Goal: Register for event/course

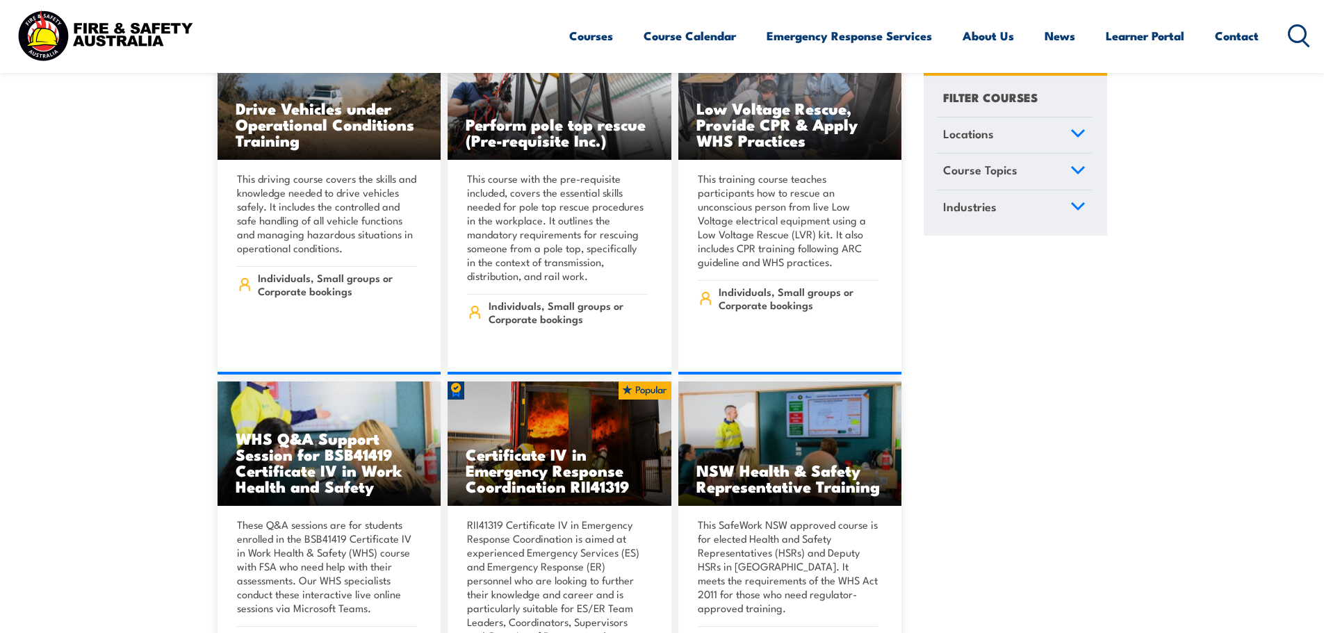
scroll to position [2573, 0]
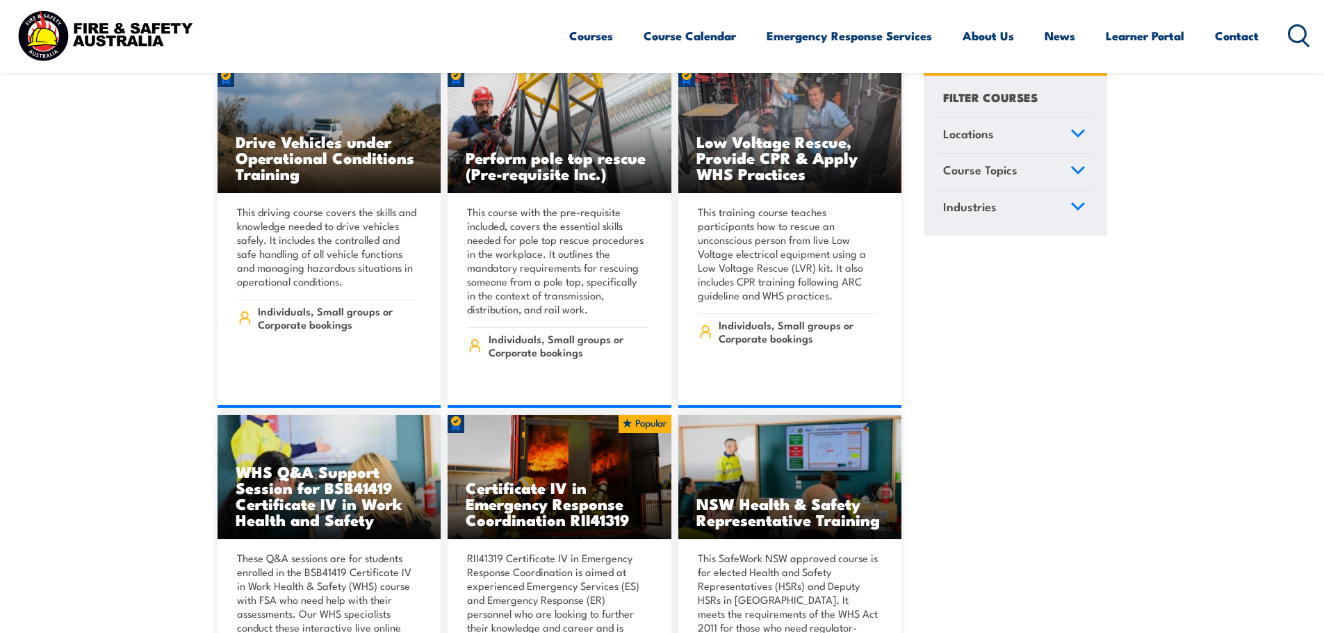
click at [998, 129] on link "Locations" at bounding box center [1014, 136] width 155 height 36
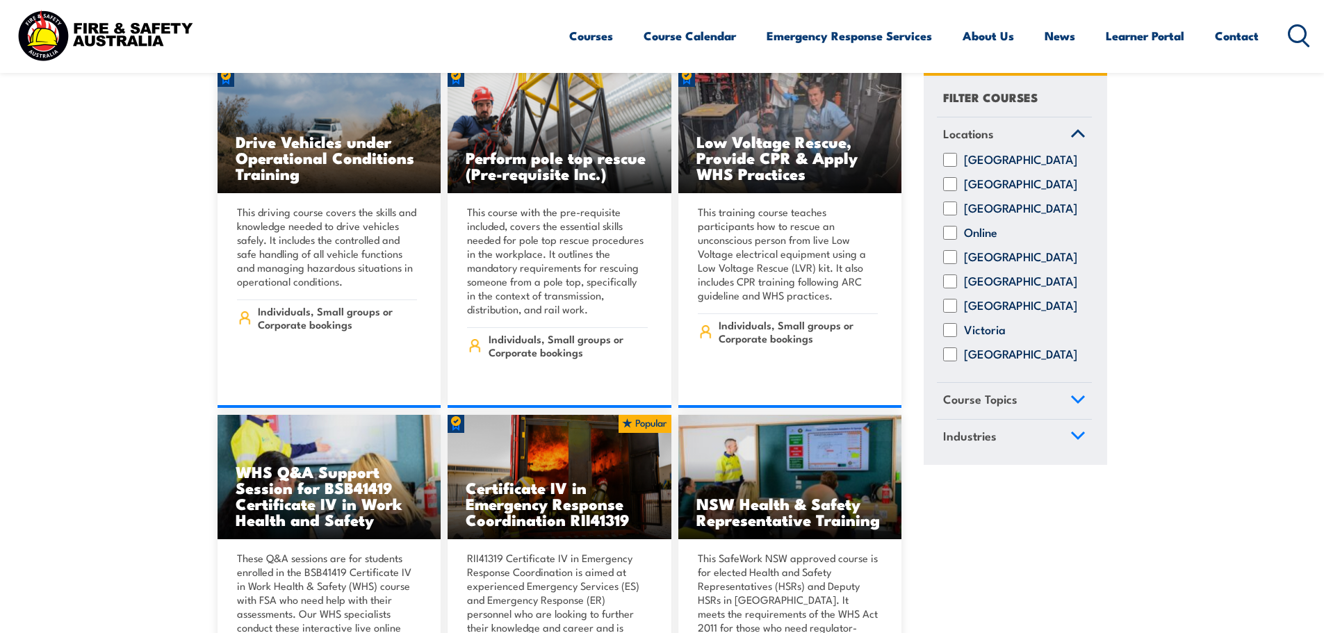
click at [954, 216] on input "[GEOGRAPHIC_DATA]" at bounding box center [950, 209] width 14 height 14
checkbox input "true"
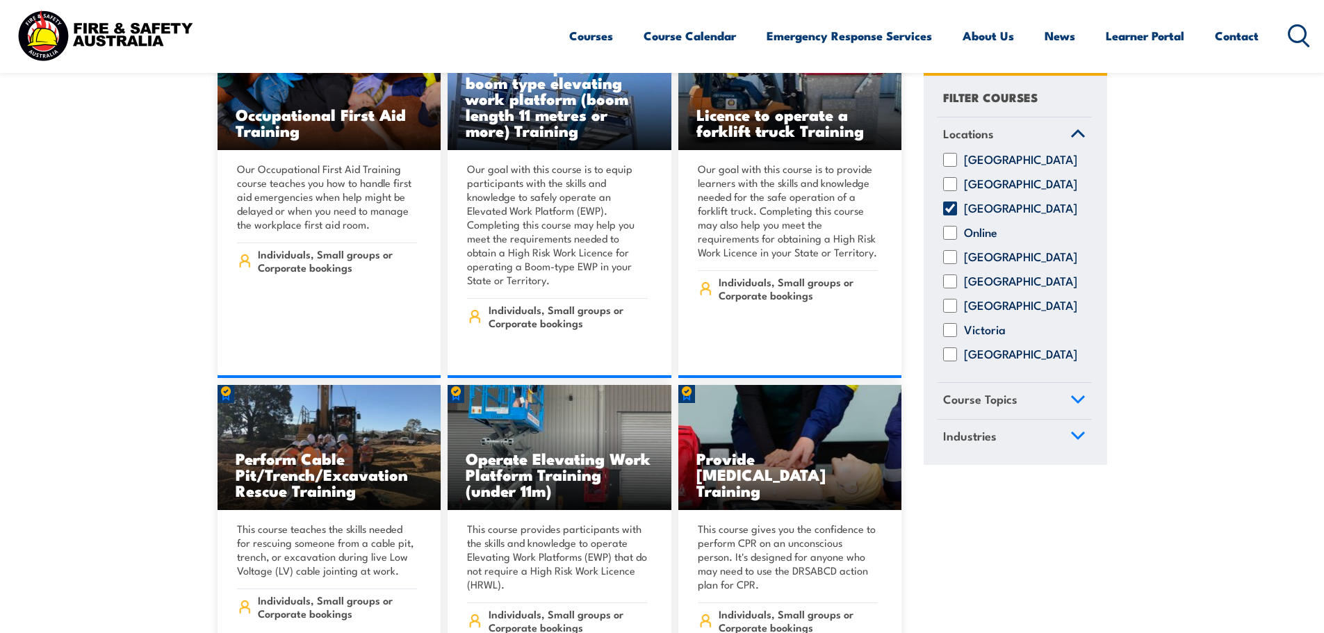
scroll to position [6257, 0]
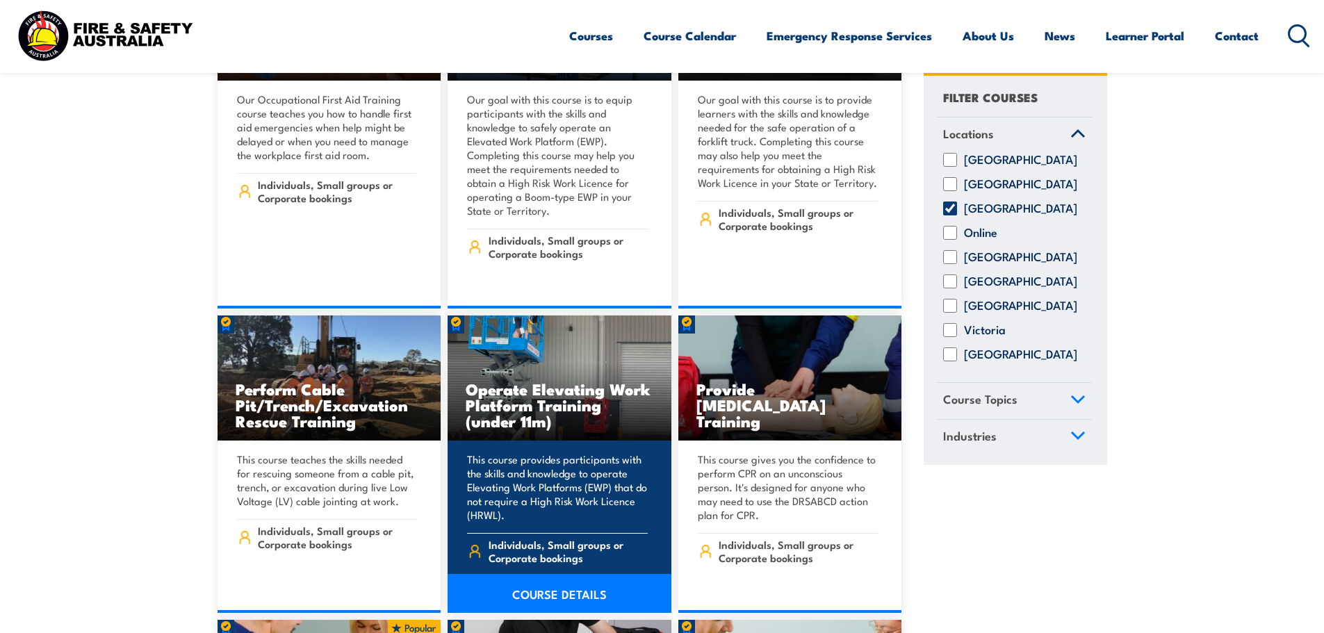
click at [544, 381] on h3 "Operate Elevating Work Platform Training (under 11m)" at bounding box center [560, 405] width 188 height 48
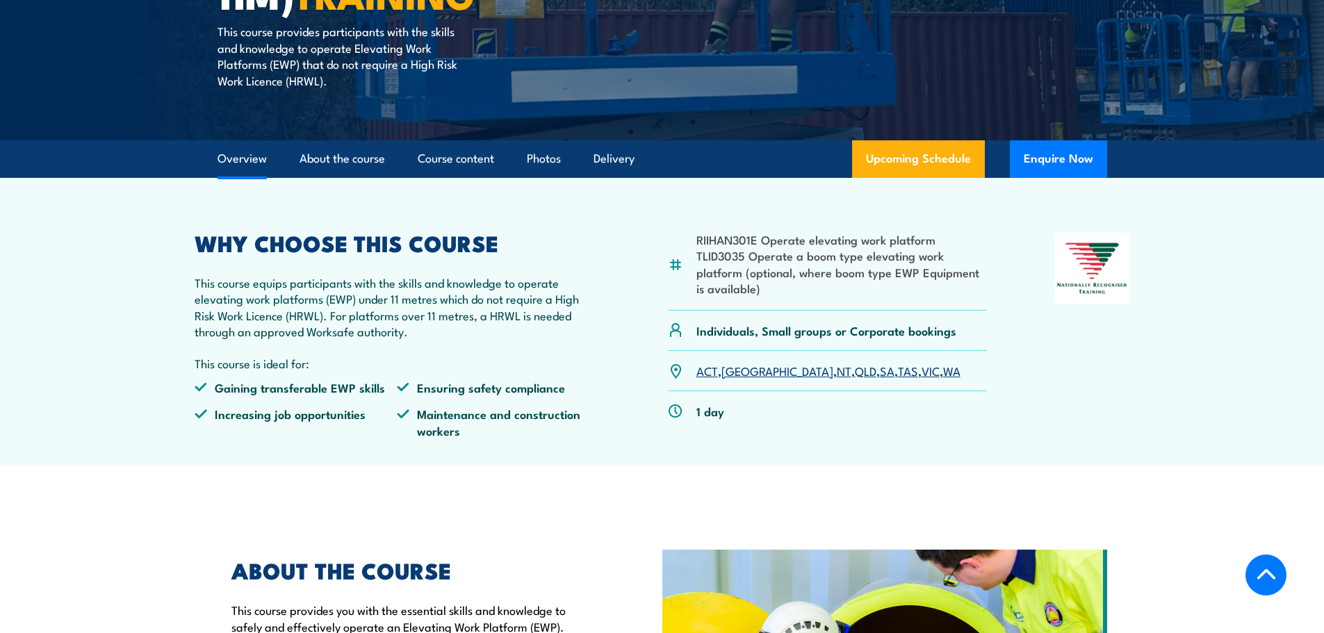
scroll to position [348, 0]
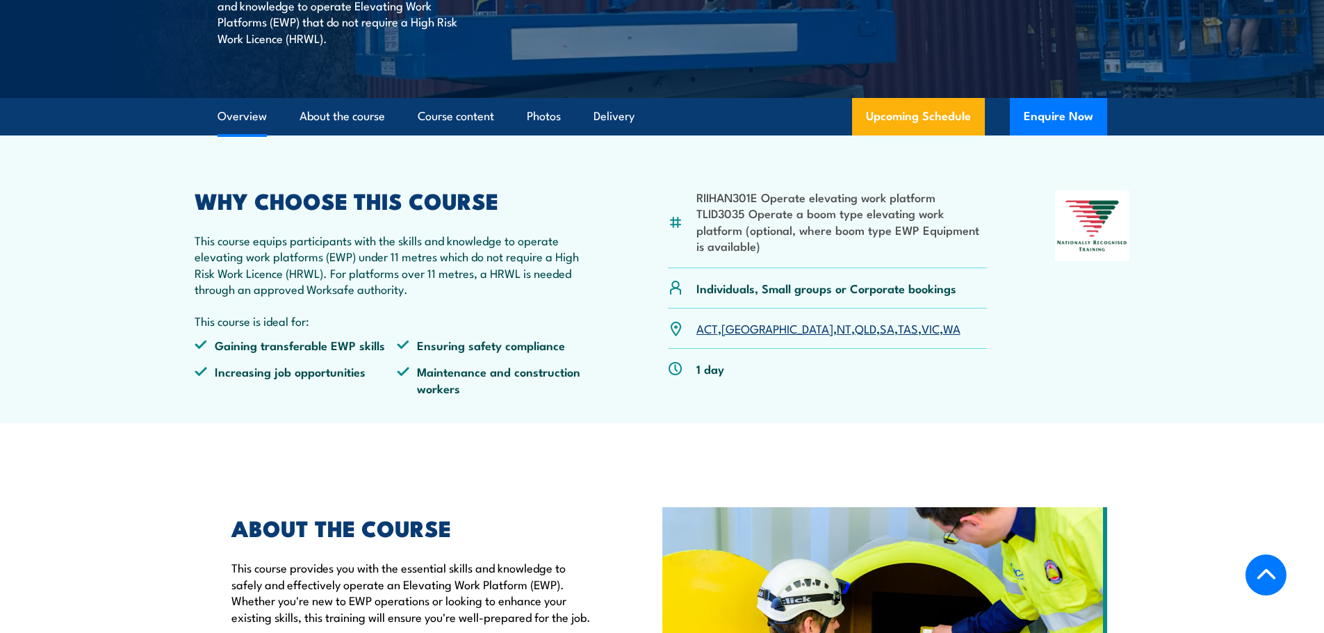
click at [837, 328] on link "NT" at bounding box center [844, 328] width 15 height 17
